Goal: Information Seeking & Learning: Learn about a topic

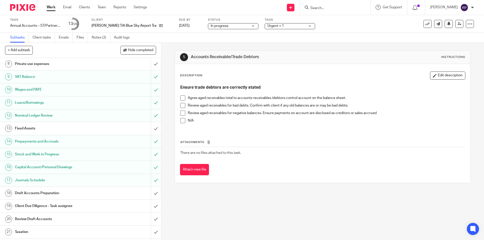
scroll to position [141, 0]
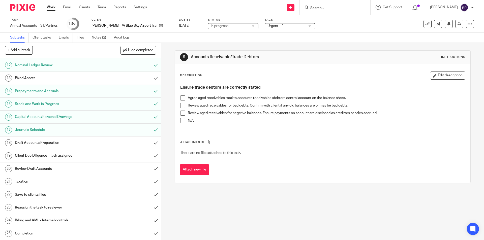
click at [68, 156] on h1 "Client Due Diligence - Task assignee" at bounding box center [58, 156] width 87 height 8
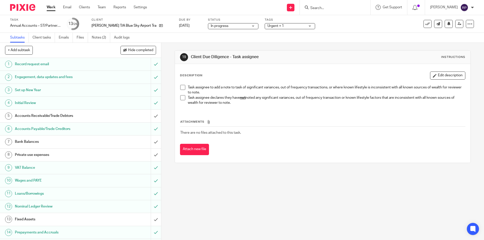
click at [180, 96] on span at bounding box center [182, 97] width 5 height 5
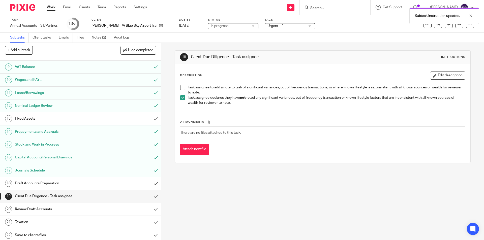
scroll to position [141, 0]
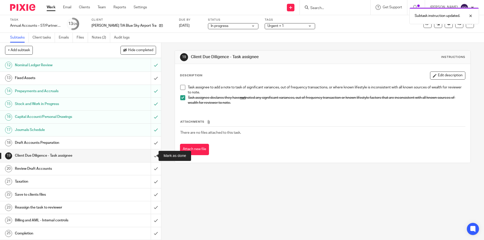
click at [153, 156] on input "submit" at bounding box center [80, 155] width 161 height 13
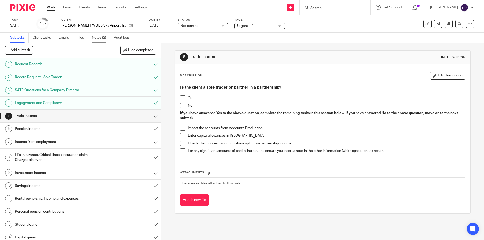
click at [103, 35] on link "Notes (2)" at bounding box center [101, 38] width 18 height 10
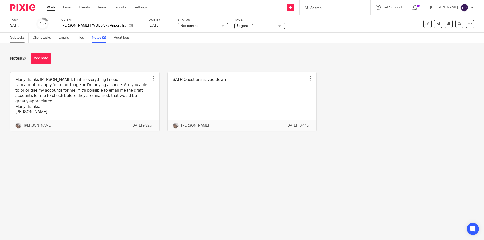
click at [13, 39] on link "Subtasks" at bounding box center [19, 38] width 19 height 10
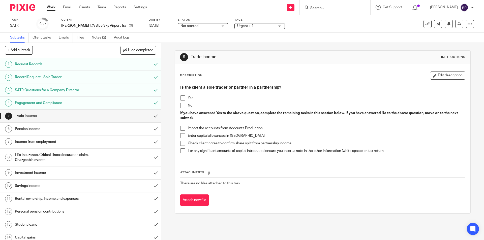
click at [134, 26] on div "[PERSON_NAME] T/A Blue Sky Airport Transfers" at bounding box center [101, 25] width 81 height 5
click at [130, 26] on icon at bounding box center [131, 26] width 4 height 4
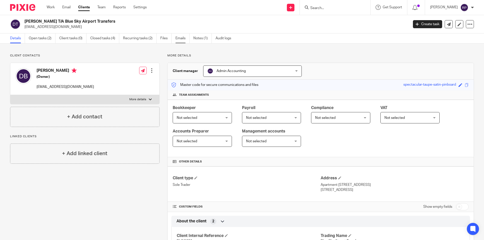
click at [181, 37] on link "Emails" at bounding box center [182, 39] width 14 height 10
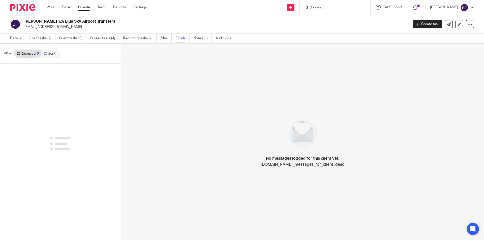
click at [203, 39] on link "Notes (1)" at bounding box center [202, 39] width 18 height 10
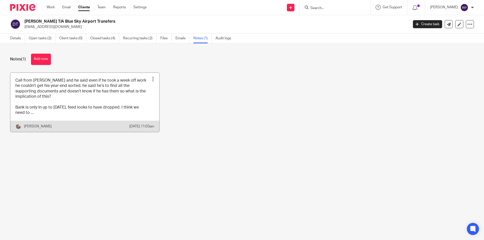
click at [152, 79] on div at bounding box center [152, 79] width 5 height 5
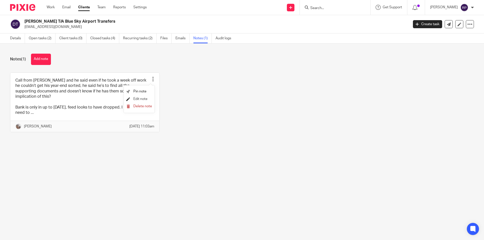
click at [140, 100] on span "Edit note" at bounding box center [140, 99] width 14 height 4
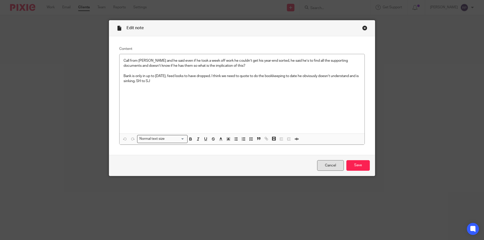
click at [322, 167] on link "Cancel" at bounding box center [330, 165] width 27 height 11
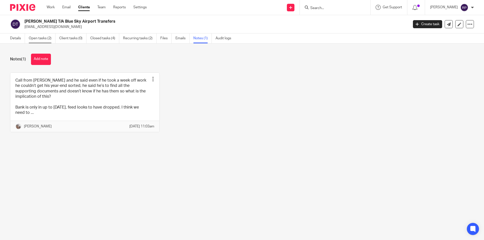
click at [37, 40] on link "Open tasks (2)" at bounding box center [42, 39] width 27 height 10
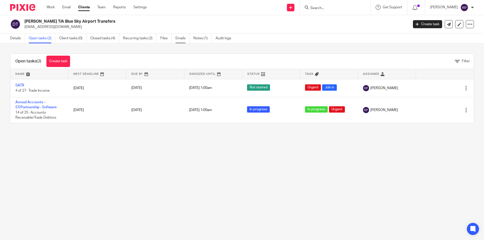
click at [182, 39] on link "Emails" at bounding box center [182, 39] width 14 height 10
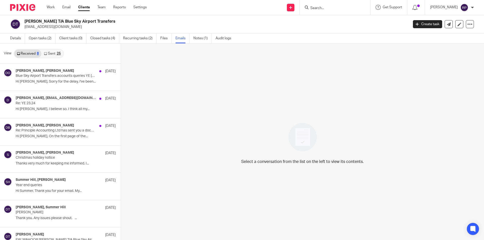
click at [59, 53] on div "25" at bounding box center [59, 54] width 4 height 4
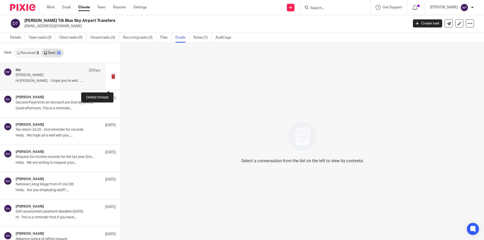
click at [110, 75] on button at bounding box center [113, 76] width 15 height 27
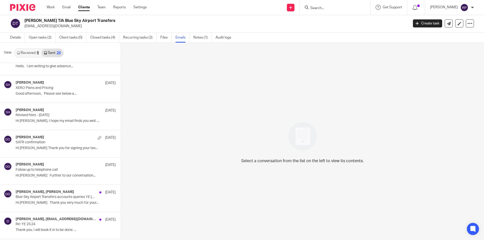
scroll to position [176, 0]
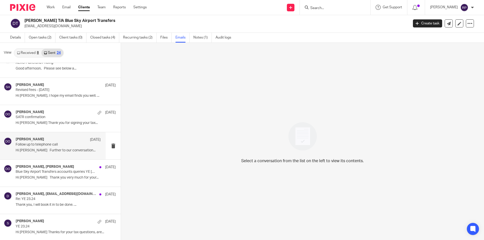
click at [69, 144] on p "Follow up to telephone call" at bounding box center [50, 145] width 68 height 4
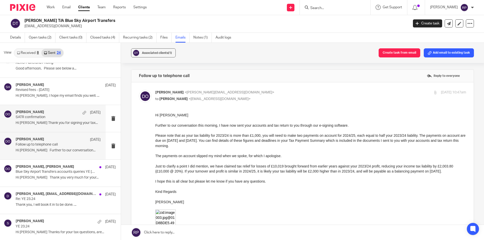
scroll to position [0, 0]
click at [59, 110] on div "Duncan O'Brien 16 Aug" at bounding box center [58, 112] width 85 height 5
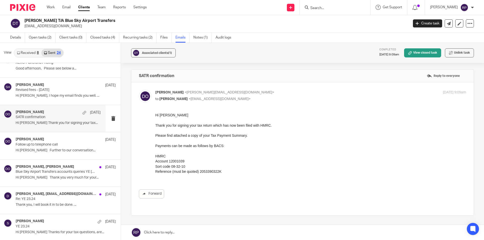
click at [25, 54] on link "Received 8" at bounding box center [27, 53] width 27 height 8
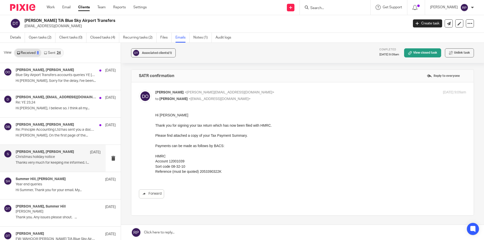
scroll to position [41, 0]
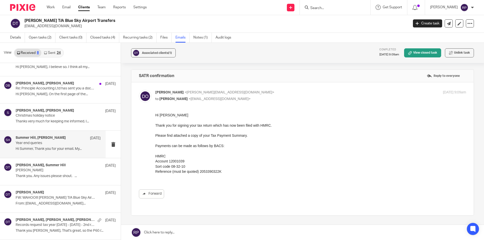
click at [47, 145] on p "Year end queries" at bounding box center [50, 143] width 68 height 4
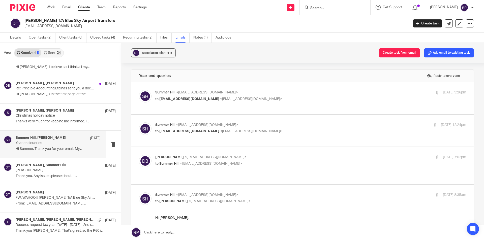
scroll to position [0, 0]
click at [264, 160] on div "David Bloomfield <dbloomers@hotmail.co.uk> to Summer Hill <summer@principle-acc…" at bounding box center [258, 161] width 207 height 12
checkbox input "true"
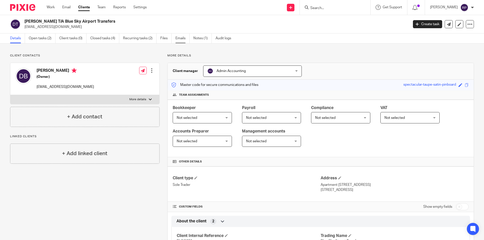
click at [179, 38] on link "Emails" at bounding box center [182, 39] width 14 height 10
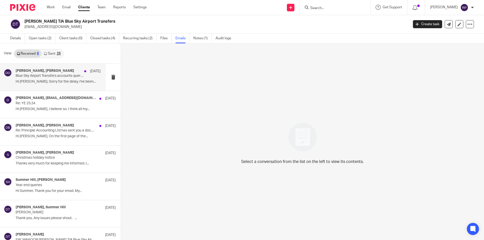
click at [51, 83] on p "Hi Duncan, Sorry for the delay, I've been..." at bounding box center [58, 82] width 85 height 4
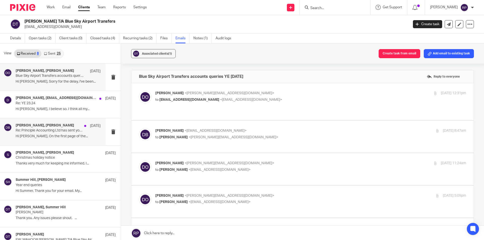
scroll to position [25, 0]
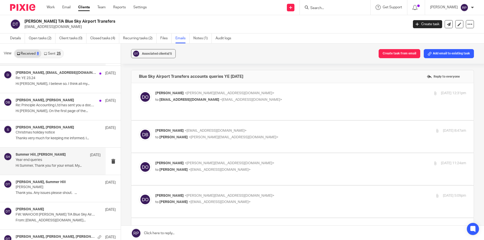
click at [56, 156] on h4 "Summer Hill, [PERSON_NAME]" at bounding box center [41, 155] width 50 height 4
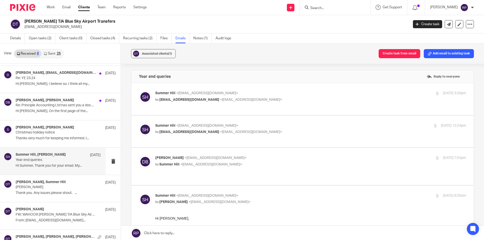
scroll to position [0, 0]
click at [38, 161] on p "Year end queries" at bounding box center [50, 160] width 68 height 4
click at [40, 187] on p "[PERSON_NAME]" at bounding box center [50, 187] width 68 height 4
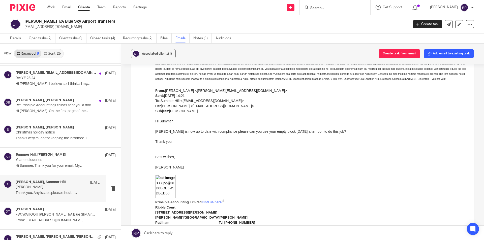
scroll to position [479, 0]
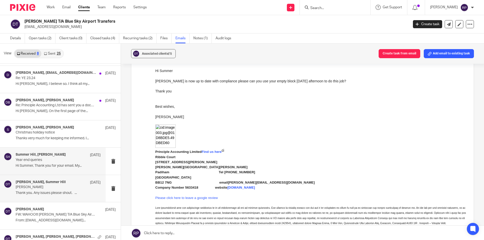
click at [49, 156] on h4 "Summer Hill, [PERSON_NAME]" at bounding box center [41, 155] width 50 height 4
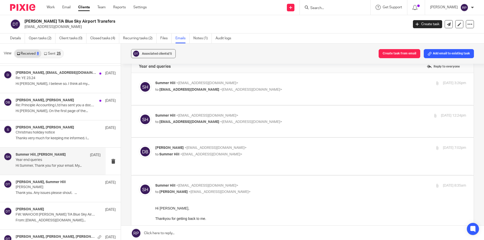
scroll to position [0, 0]
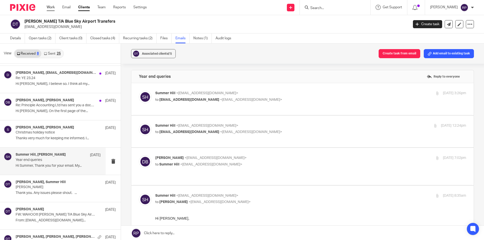
click at [49, 8] on link "Work" at bounding box center [51, 7] width 8 height 5
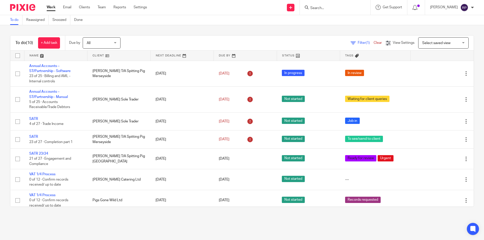
click at [334, 8] on input "Search" at bounding box center [332, 8] width 45 height 5
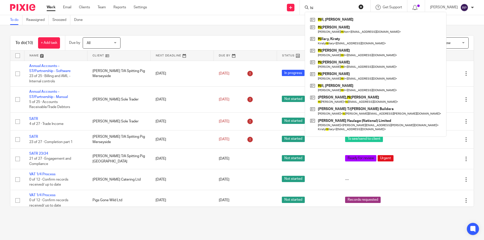
type input "h"
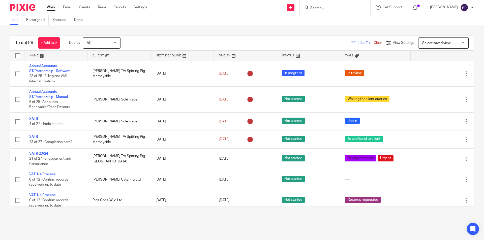
click at [232, 29] on div "To do (10) + Add task Due by All All Today Tomorrow This week Next week This mo…" at bounding box center [242, 121] width 484 height 192
click at [100, 6] on link "Team" at bounding box center [101, 7] width 8 height 5
click at [161, 27] on div "To do (10) + Add task Due by All All Today Tomorrow This week Next week This mo…" at bounding box center [242, 121] width 484 height 192
click at [341, 7] on input "Search" at bounding box center [332, 8] width 45 height 5
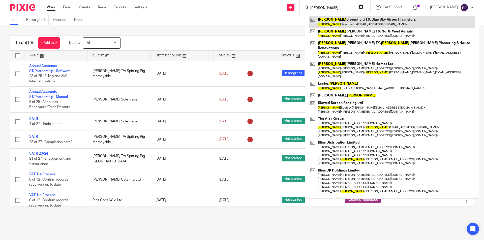
type input "david"
click at [354, 24] on link at bounding box center [392, 22] width 166 height 12
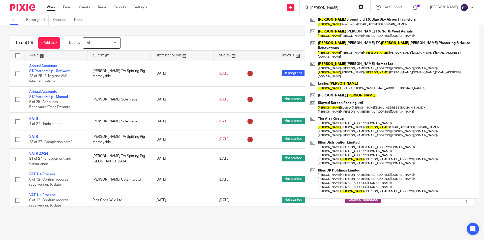
click at [233, 17] on div "To do Reassigned Snoozed Done" at bounding box center [242, 20] width 484 height 10
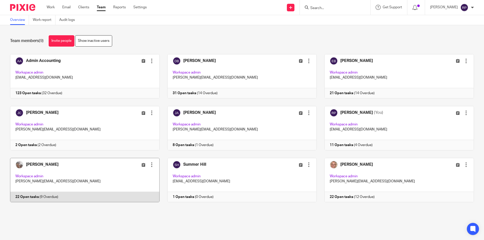
click at [96, 167] on link at bounding box center [80, 180] width 157 height 44
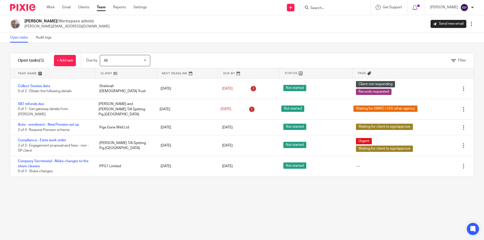
click at [100, 7] on link "Team" at bounding box center [101, 7] width 9 height 5
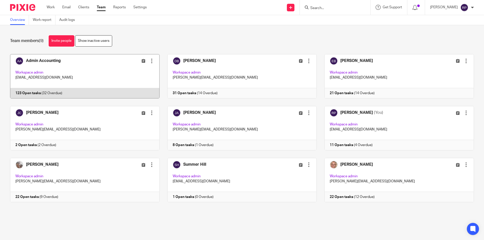
click at [82, 68] on link at bounding box center [80, 76] width 157 height 44
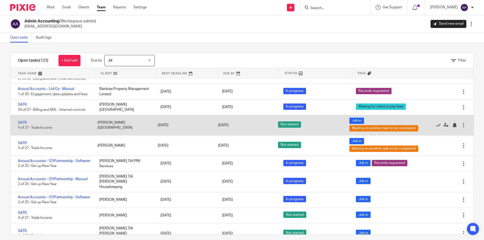
scroll to position [630, 0]
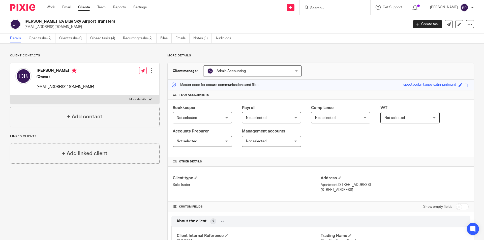
click at [124, 101] on label "More details" at bounding box center [84, 99] width 149 height 9
click at [10, 95] on input "More details" at bounding box center [10, 95] width 0 height 0
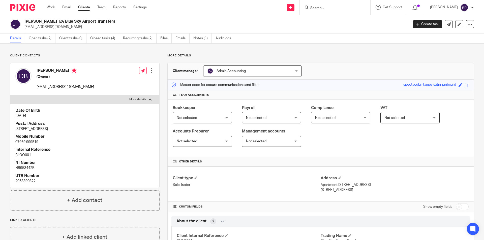
click at [124, 101] on label "More details" at bounding box center [84, 99] width 149 height 9
click at [10, 95] on input "More details" at bounding box center [10, 95] width 0 height 0
checkbox input "false"
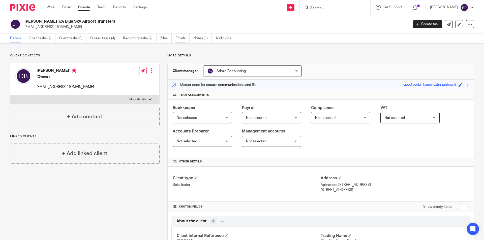
click at [179, 38] on link "Emails" at bounding box center [182, 39] width 14 height 10
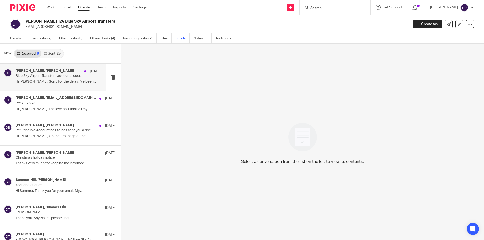
click at [57, 82] on p "Hi [PERSON_NAME], Sorry for the delay, I've been..." at bounding box center [58, 82] width 85 height 4
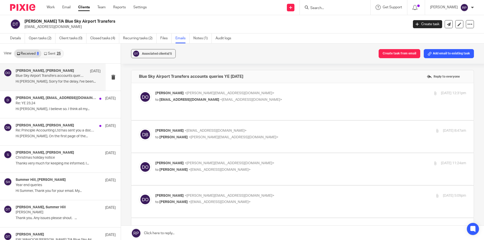
click at [229, 93] on span "<[PERSON_NAME][EMAIL_ADDRESS][DOMAIN_NAME]>" at bounding box center [229, 93] width 90 height 4
checkbox input "true"
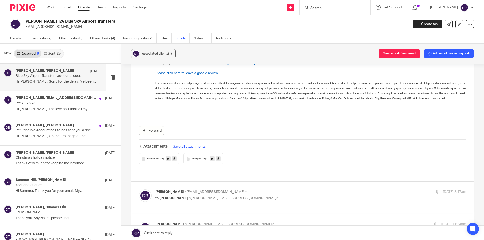
scroll to position [227, 0]
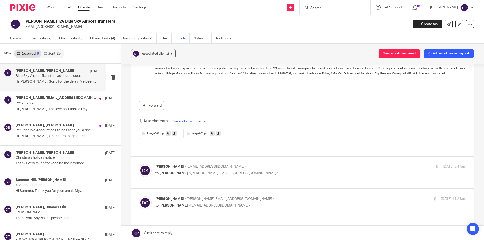
click at [249, 171] on p "to [PERSON_NAME] <[PERSON_NAME][EMAIL_ADDRESS][DOMAIN_NAME]>" at bounding box center [258, 173] width 207 height 5
checkbox input "true"
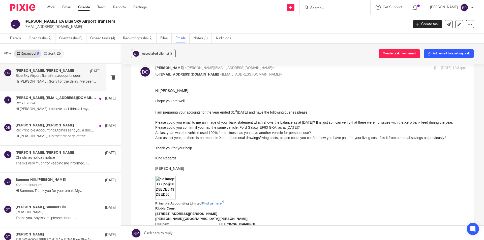
scroll to position [0, 0]
